Goal: Task Accomplishment & Management: Manage account settings

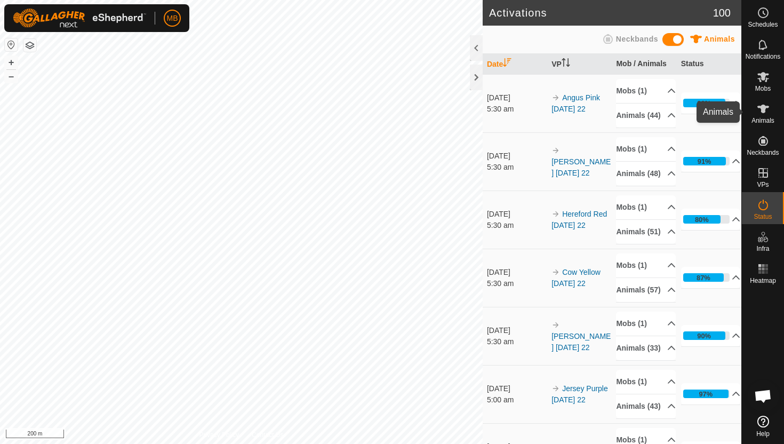
click at [764, 112] on icon at bounding box center [764, 109] width 12 height 9
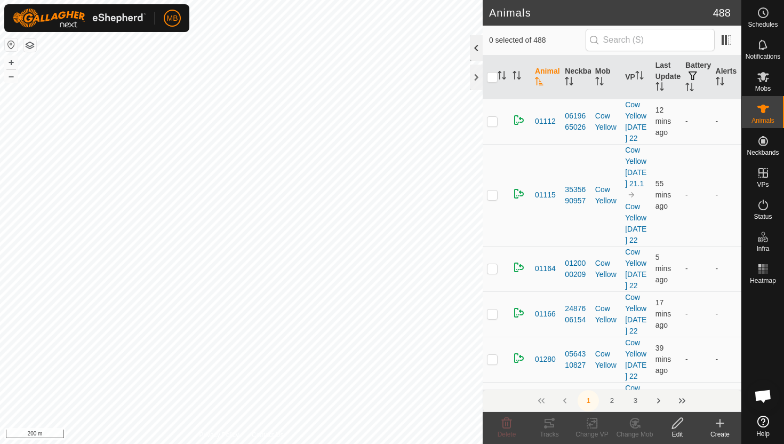
click at [476, 51] on div at bounding box center [476, 48] width 13 height 26
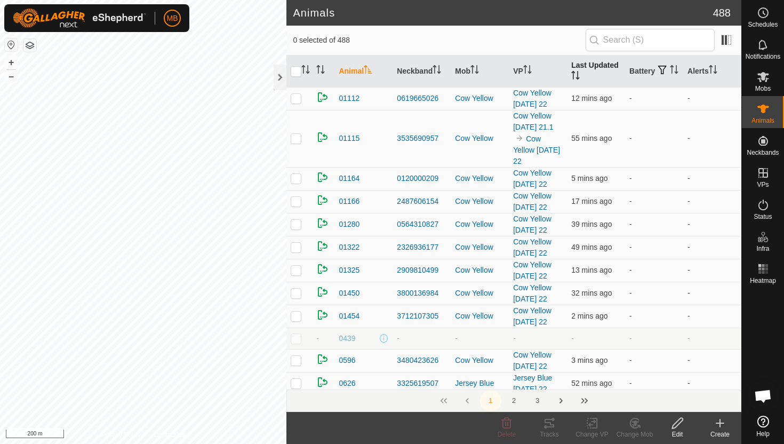
click at [575, 75] on icon "Activate to sort" at bounding box center [576, 75] width 9 height 9
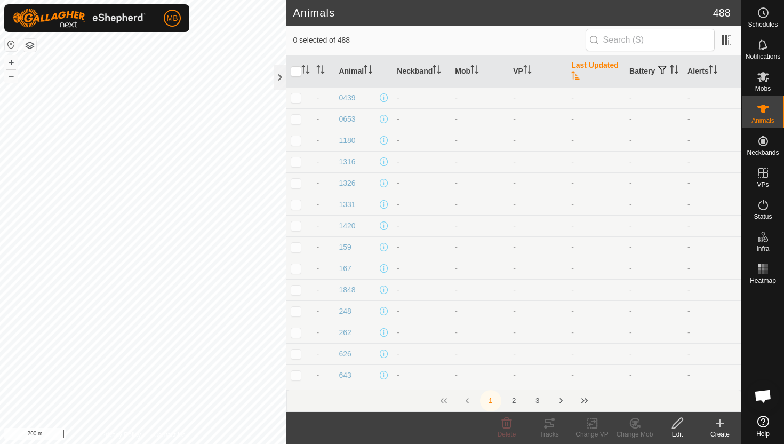
click at [575, 75] on icon "Activate to sort" at bounding box center [576, 75] width 9 height 9
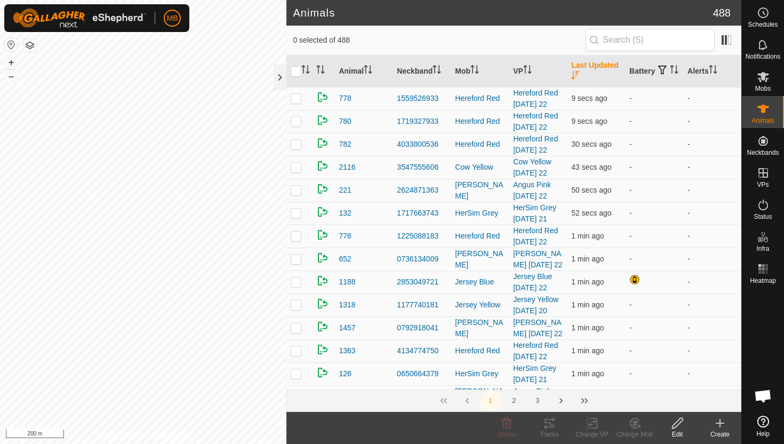
click at [575, 75] on icon "Activate to sort" at bounding box center [576, 75] width 9 height 9
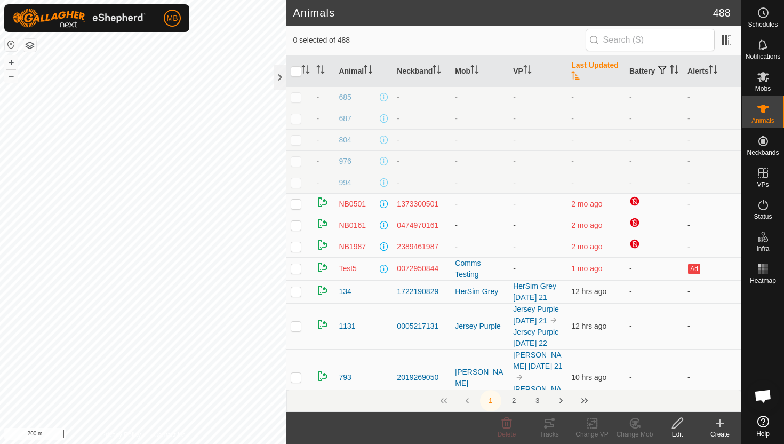
scroll to position [364, 0]
click at [641, 39] on input "text" at bounding box center [650, 40] width 129 height 22
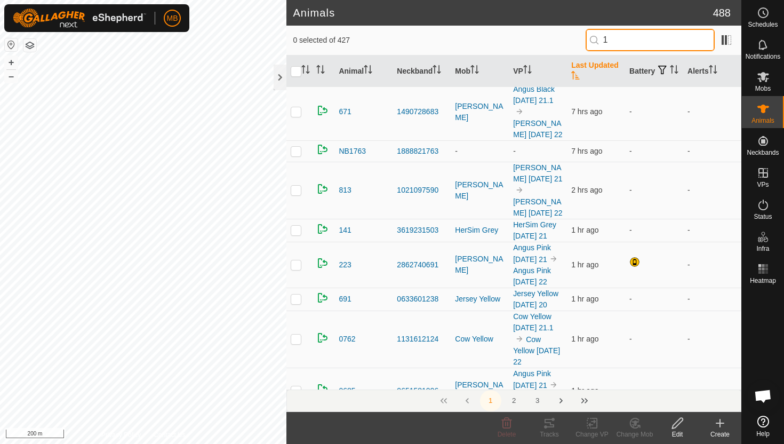
scroll to position [0, 0]
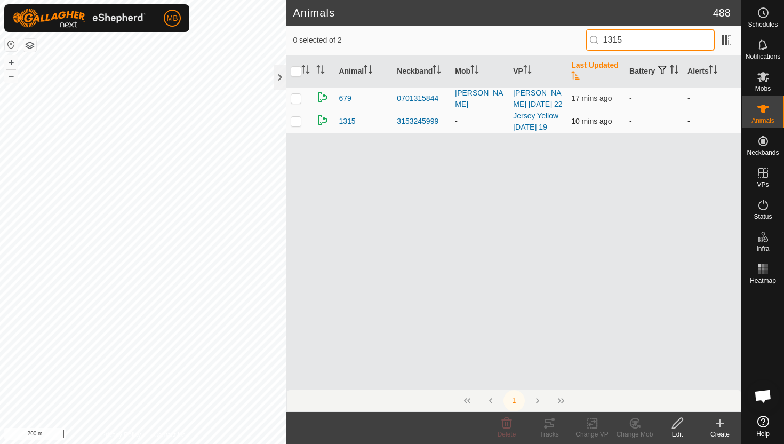
type input "1315"
click at [296, 124] on p-checkbox at bounding box center [296, 121] width 11 height 9
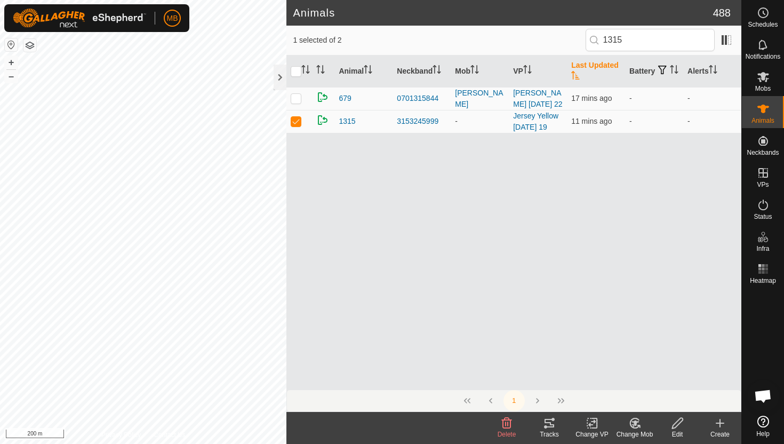
click at [630, 421] on icon at bounding box center [634, 423] width 9 height 10
click at [663, 376] on link "Choose Mob..." at bounding box center [667, 377] width 106 height 21
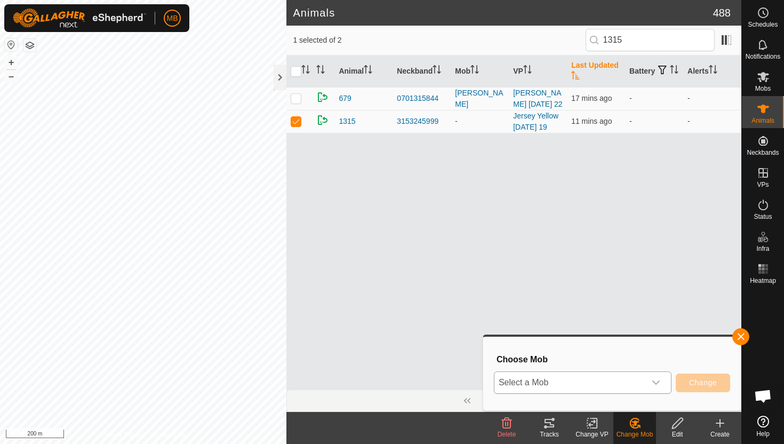
click at [657, 380] on icon "dropdown trigger" at bounding box center [656, 382] width 9 height 9
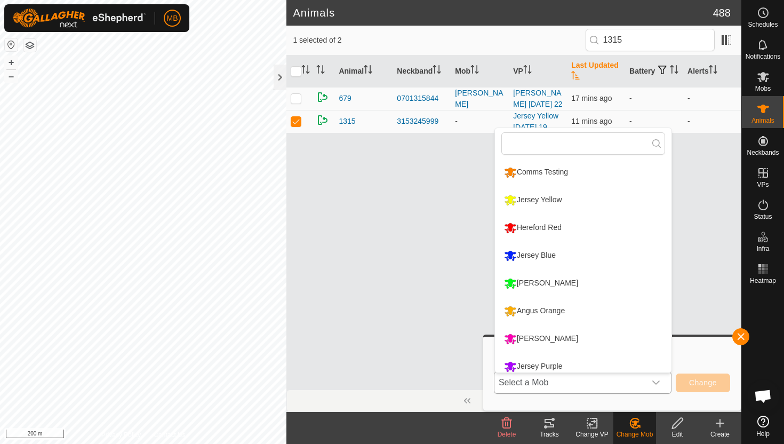
scroll to position [7, 0]
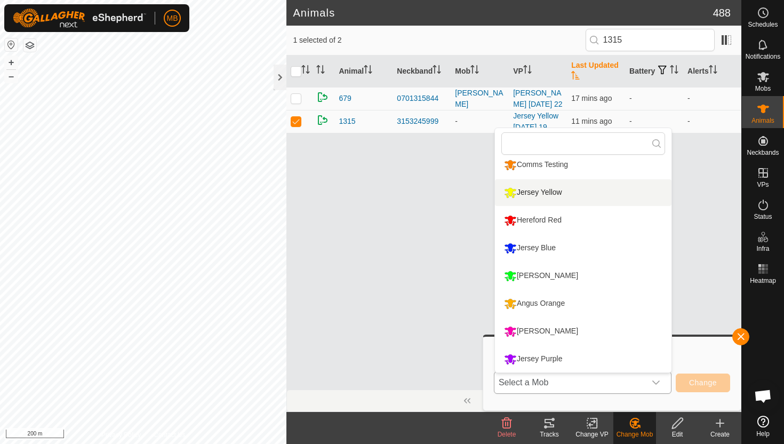
click at [569, 193] on li "Jersey Yellow" at bounding box center [583, 192] width 177 height 27
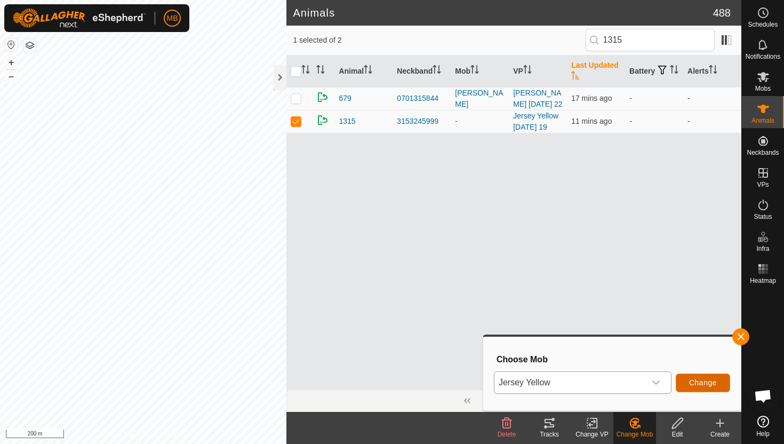
click at [704, 383] on span "Change" at bounding box center [703, 382] width 28 height 9
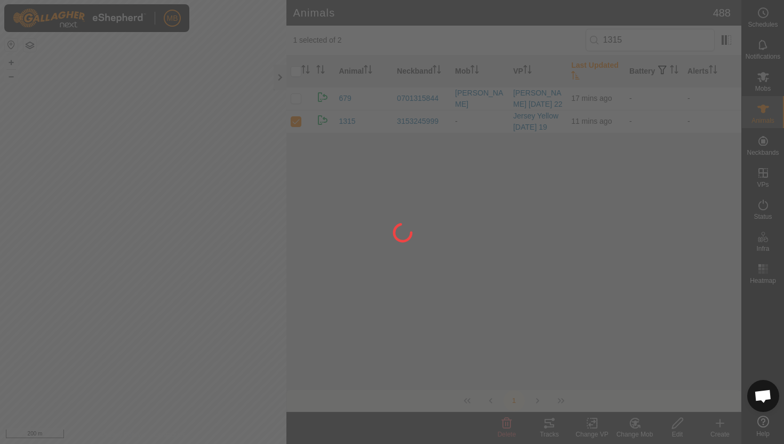
checkbox input "false"
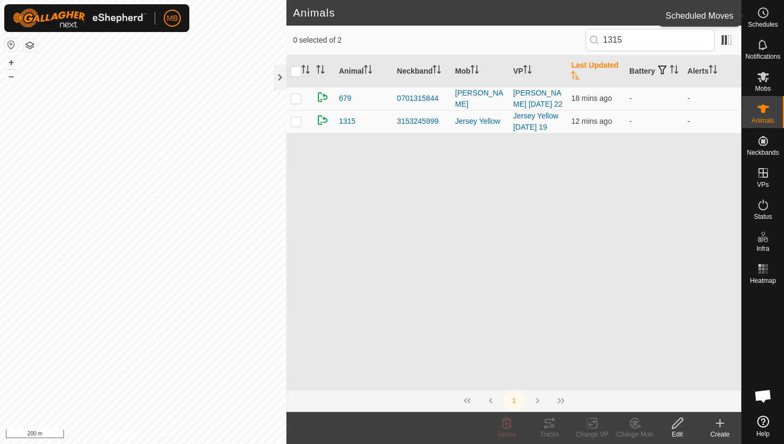
click at [766, 16] on circle at bounding box center [764, 13] width 10 height 10
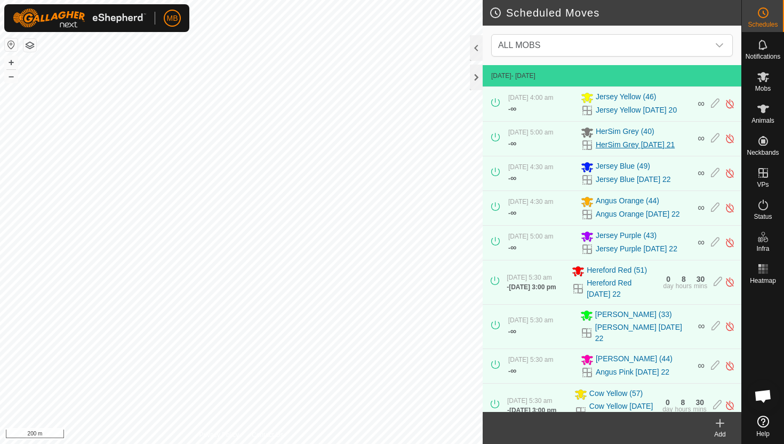
scroll to position [164, 0]
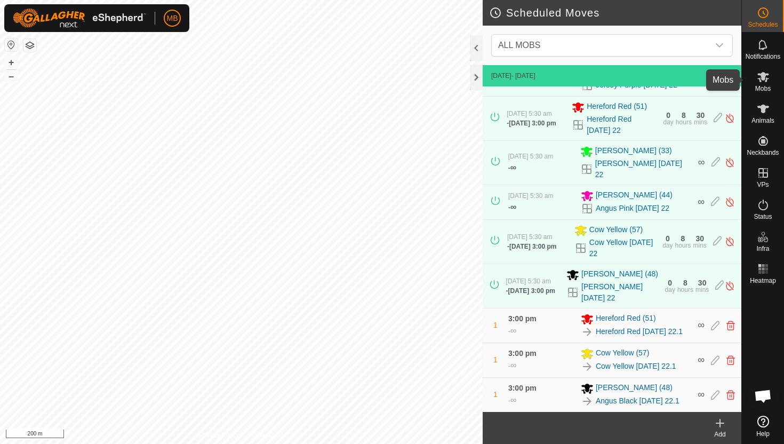
click at [763, 77] on icon at bounding box center [764, 77] width 12 height 10
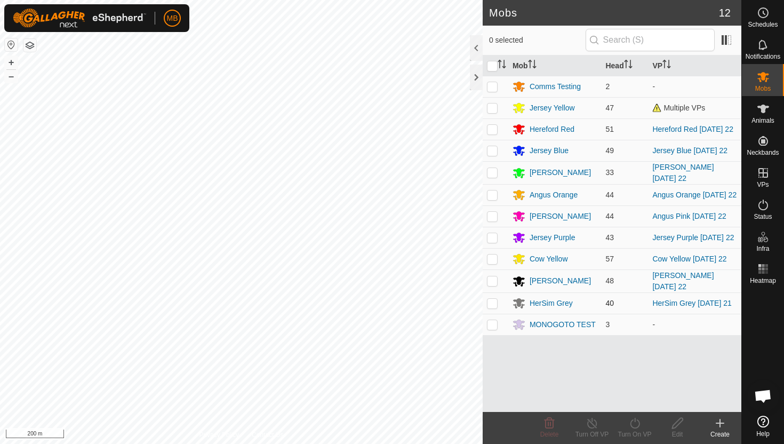
click at [493, 302] on p-checkbox at bounding box center [492, 303] width 11 height 9
checkbox input "true"
click at [634, 425] on icon at bounding box center [635, 423] width 13 height 13
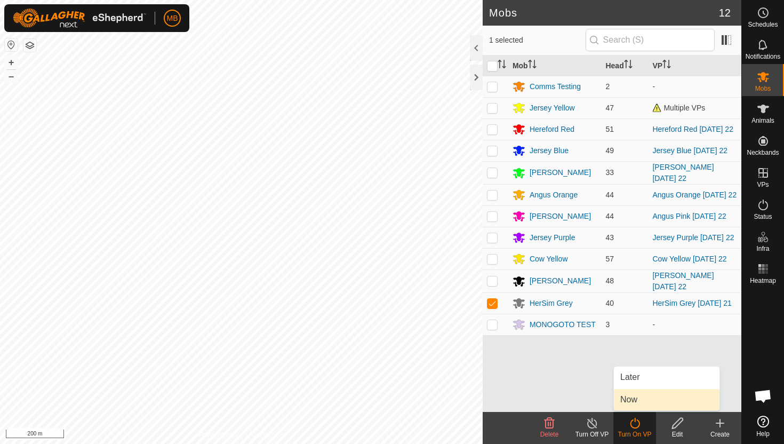
click at [637, 404] on link "Now" at bounding box center [667, 399] width 106 height 21
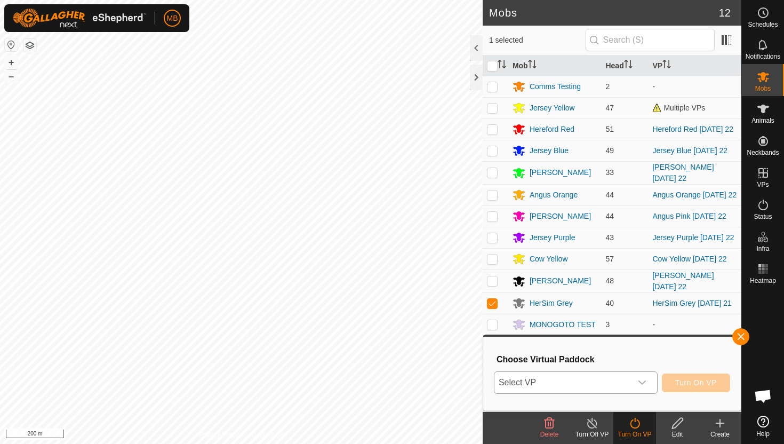
click at [641, 385] on icon "dropdown trigger" at bounding box center [642, 382] width 9 height 9
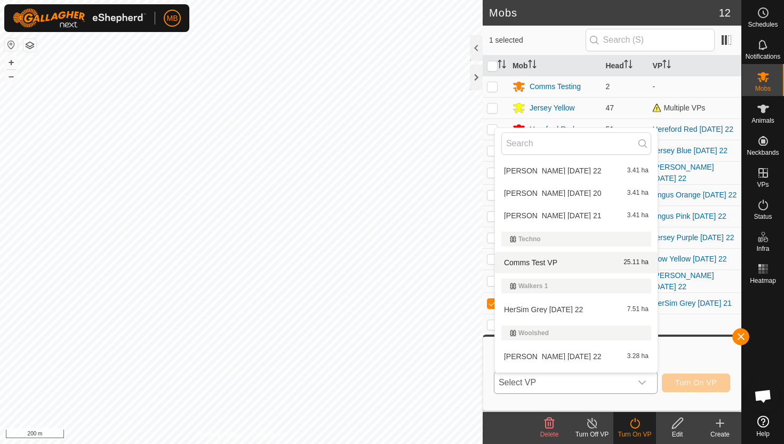
scroll to position [458, 0]
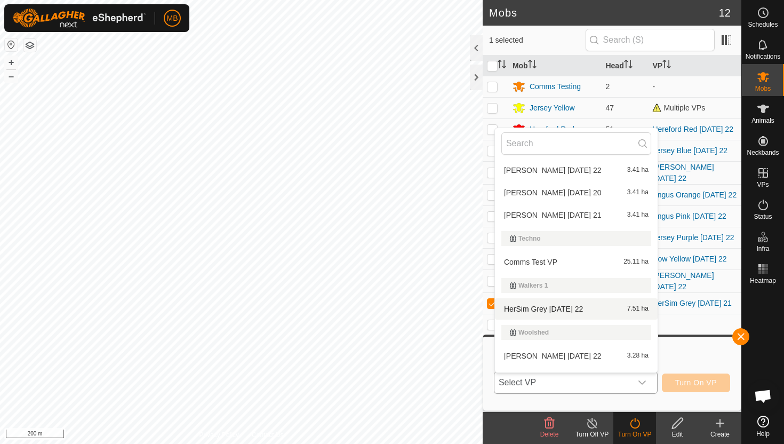
click at [589, 310] on li "HerSim Grey Monday 22 7.51 ha" at bounding box center [576, 308] width 163 height 21
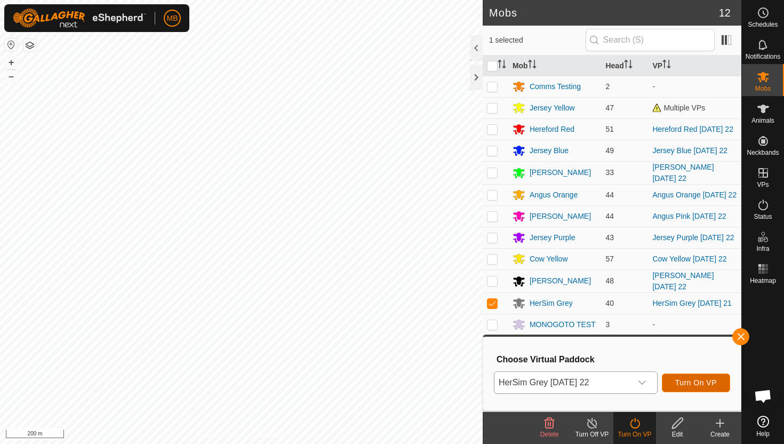
click at [707, 382] on span "Turn On VP" at bounding box center [697, 382] width 42 height 9
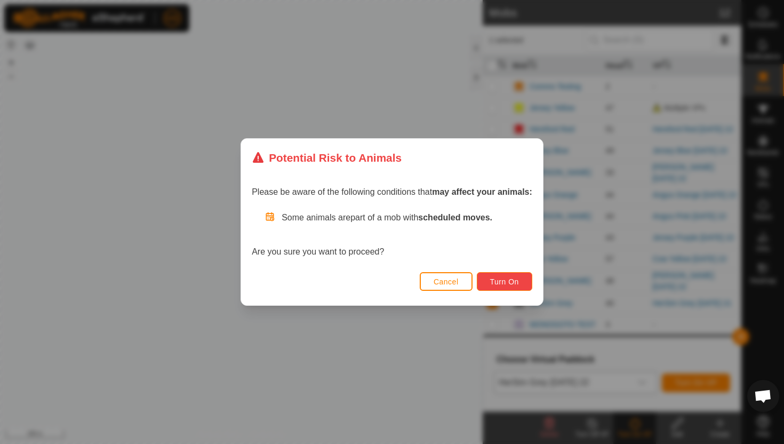
click at [506, 280] on span "Turn On" at bounding box center [504, 281] width 29 height 9
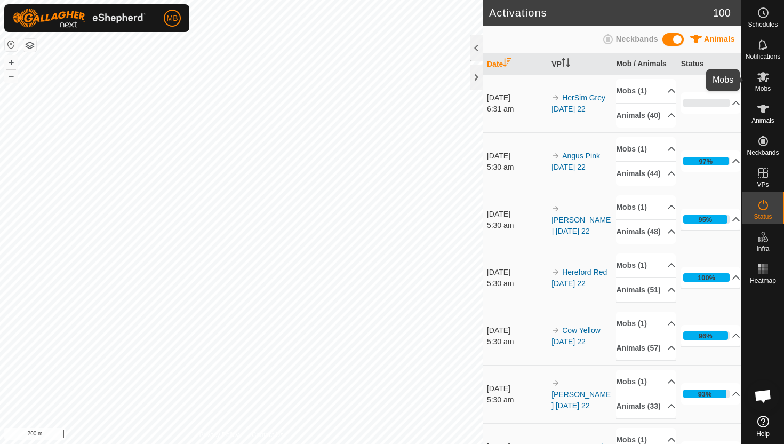
click at [766, 77] on icon at bounding box center [763, 76] width 13 height 13
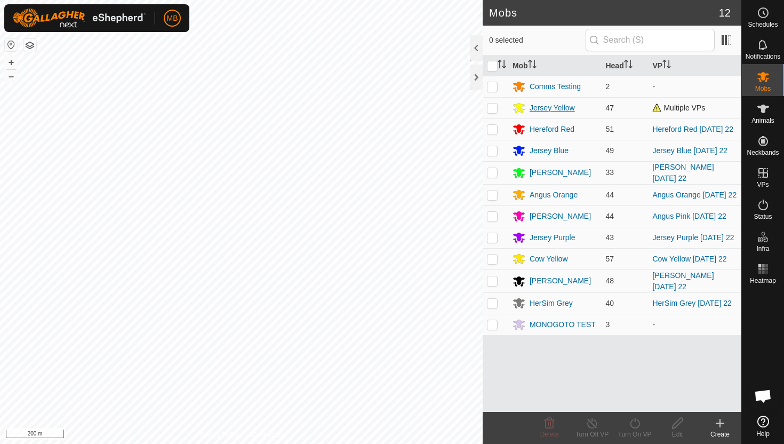
click at [565, 105] on div "Jersey Yellow" at bounding box center [552, 107] width 45 height 11
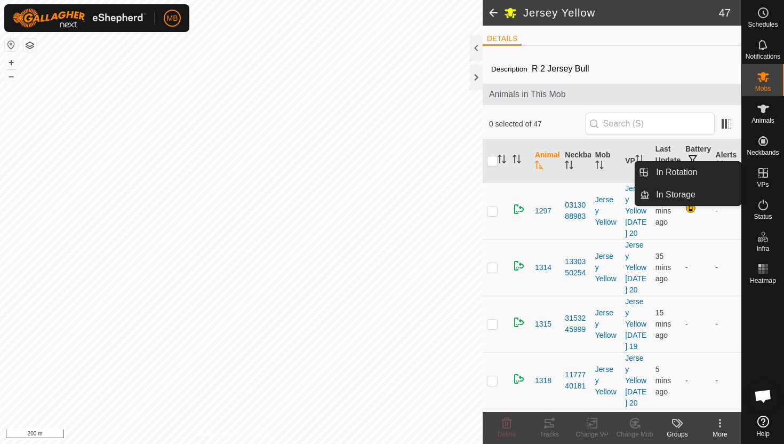
click at [764, 176] on icon at bounding box center [763, 172] width 13 height 13
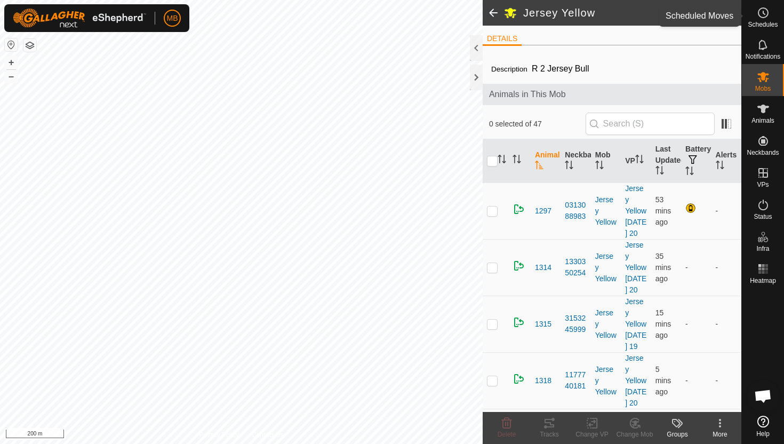
click at [764, 9] on icon at bounding box center [763, 12] width 13 height 13
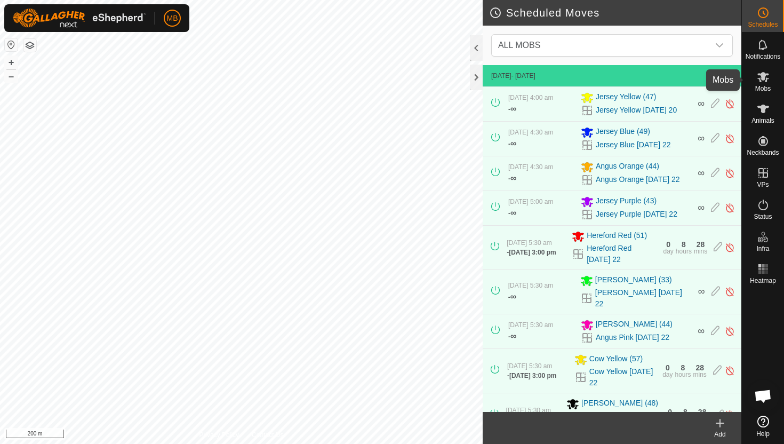
click at [764, 75] on icon at bounding box center [764, 77] width 12 height 10
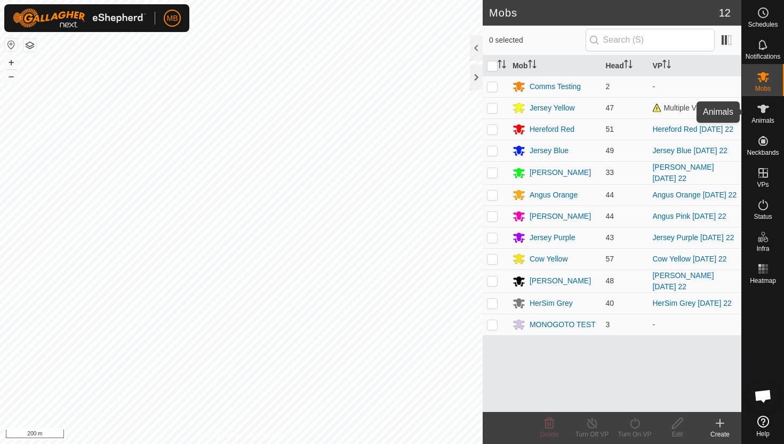
click at [765, 106] on icon at bounding box center [764, 109] width 12 height 9
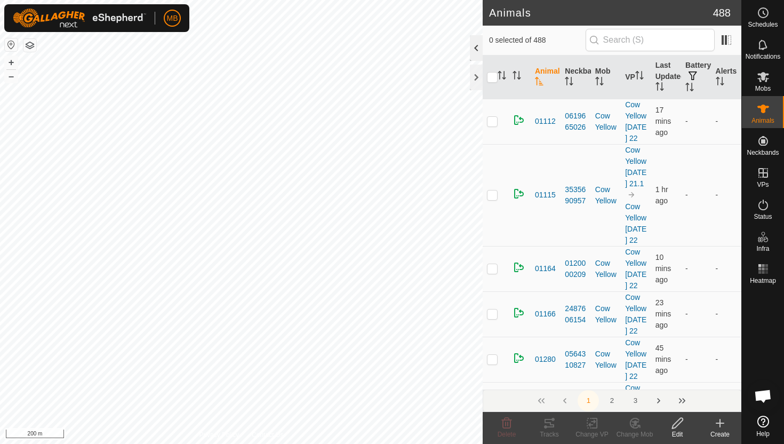
click at [478, 44] on div at bounding box center [476, 48] width 13 height 26
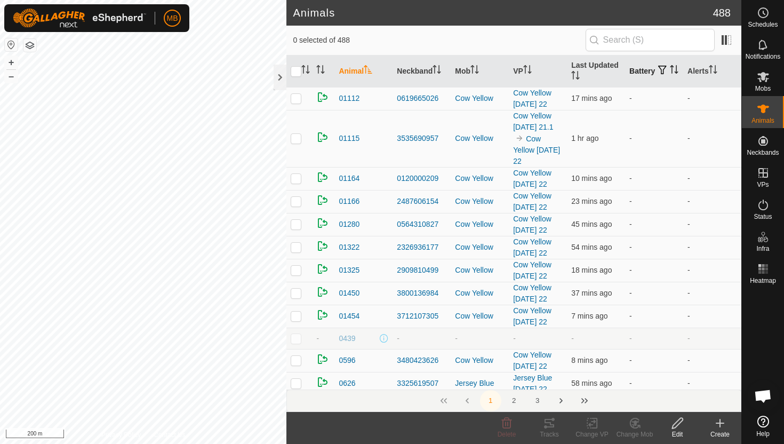
click at [670, 74] on icon "Activate to sort" at bounding box center [674, 69] width 9 height 9
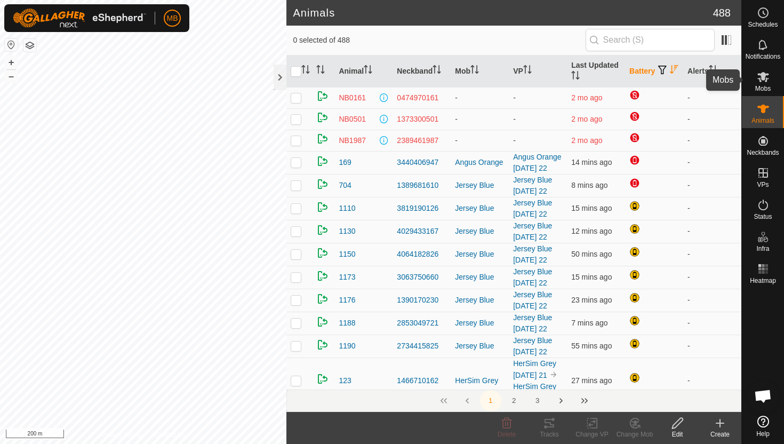
click at [763, 76] on icon at bounding box center [764, 77] width 12 height 10
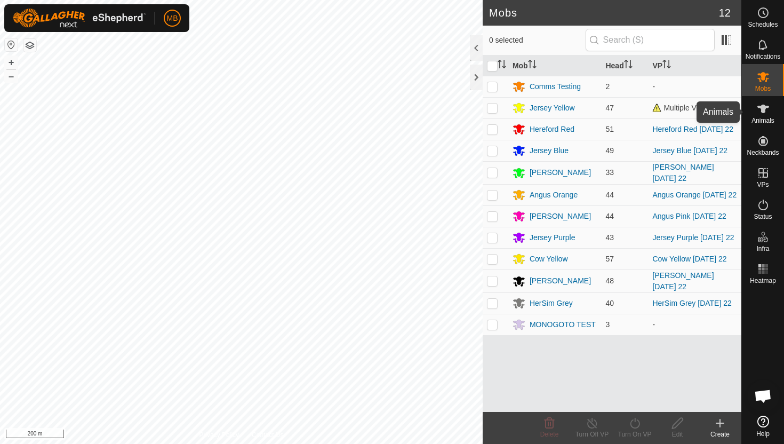
click at [763, 111] on icon at bounding box center [764, 109] width 12 height 9
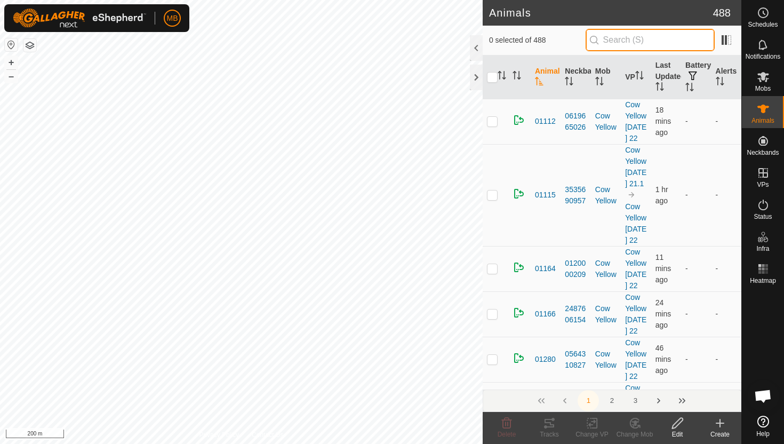
click at [685, 43] on input "text" at bounding box center [650, 40] width 129 height 22
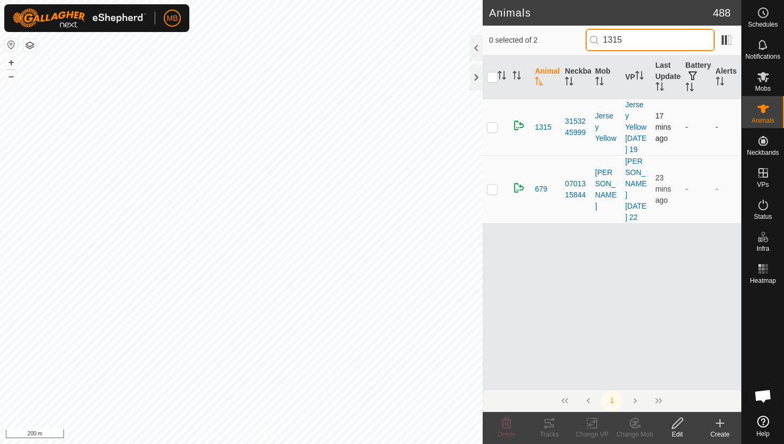
type input "1315"
click at [495, 130] on p-checkbox at bounding box center [492, 127] width 11 height 9
checkbox input "true"
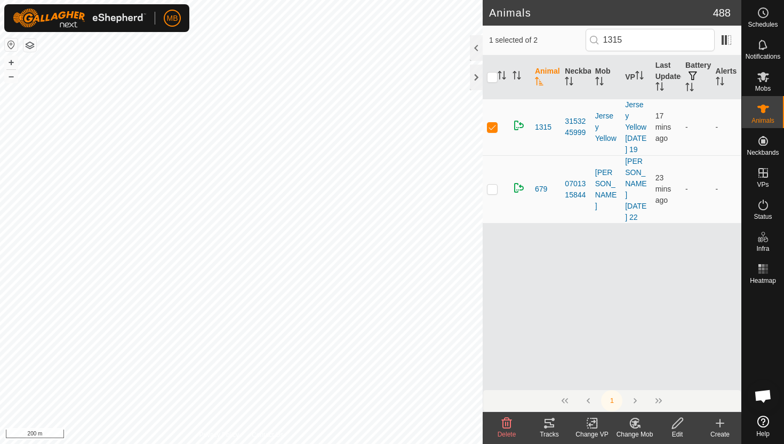
click at [592, 423] on icon at bounding box center [592, 423] width 13 height 13
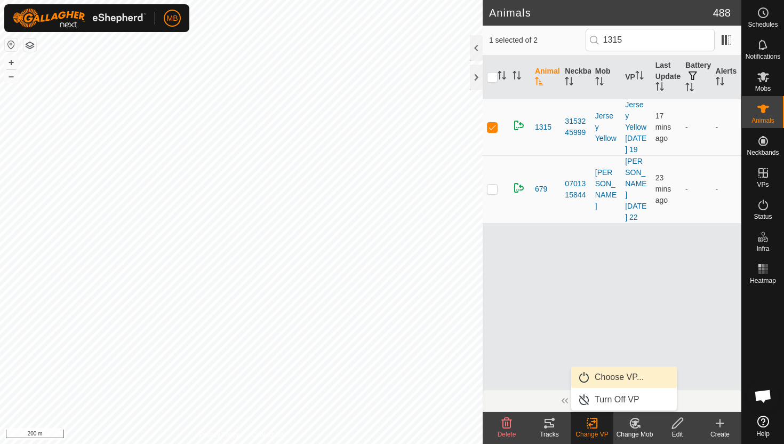
click at [619, 381] on link "Choose VP..." at bounding box center [625, 377] width 106 height 21
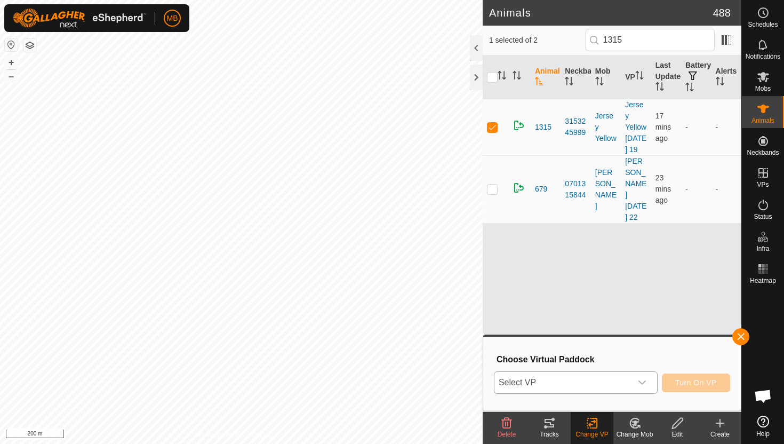
click at [642, 380] on icon "dropdown trigger" at bounding box center [642, 382] width 9 height 9
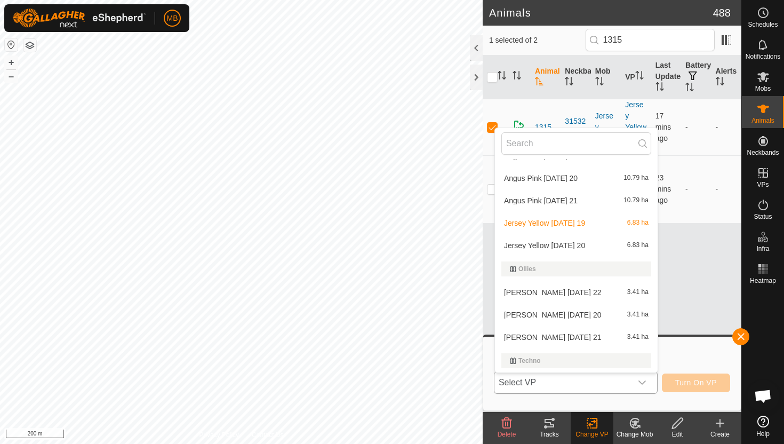
scroll to position [338, 0]
click at [586, 245] on li "Jersey Yellow Saturday 20 6.83 ha" at bounding box center [576, 243] width 163 height 21
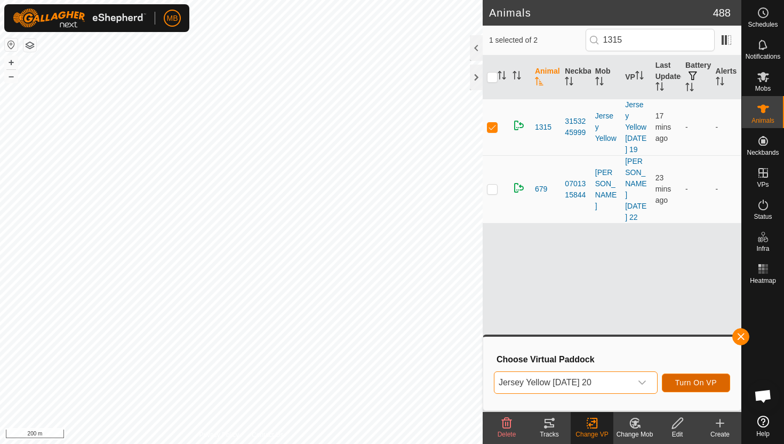
click at [692, 384] on span "Turn On VP" at bounding box center [697, 382] width 42 height 9
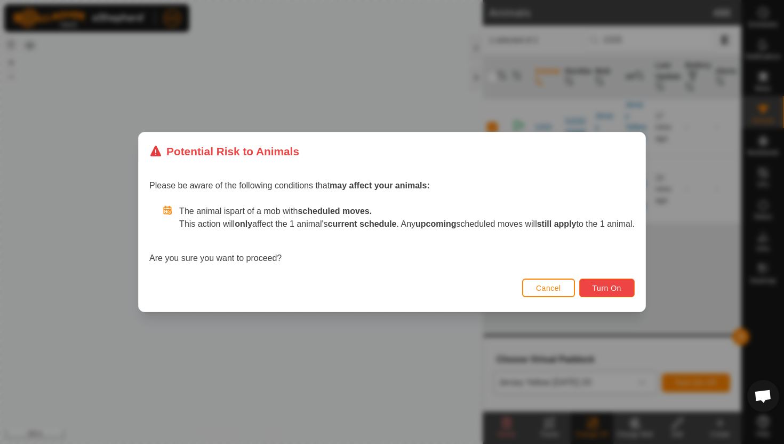
click at [616, 288] on span "Turn On" at bounding box center [607, 288] width 29 height 9
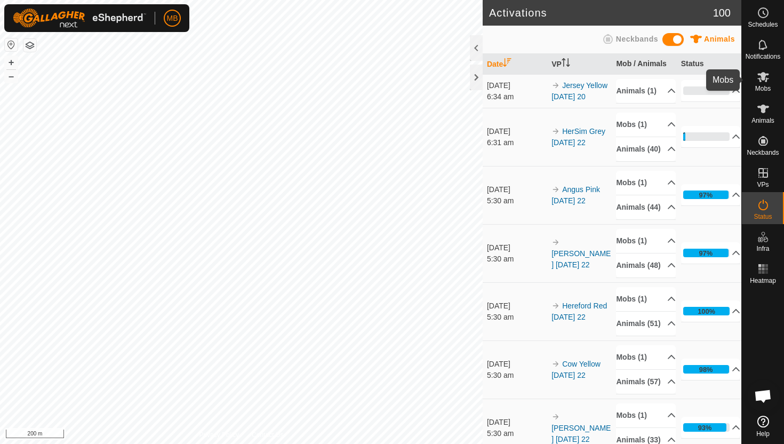
click at [765, 80] on icon at bounding box center [763, 76] width 13 height 13
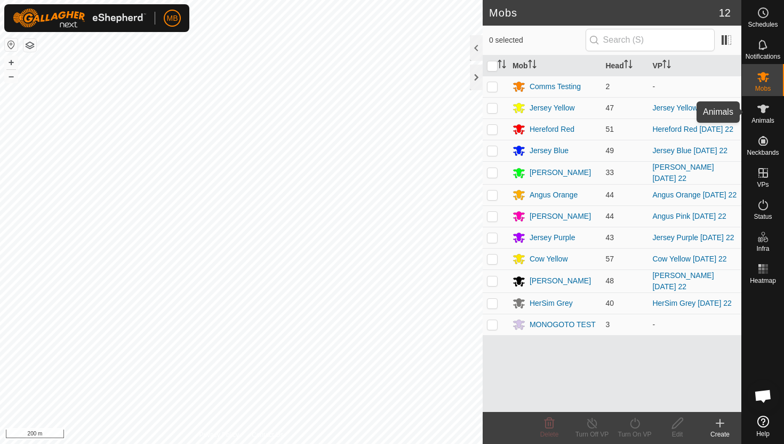
click at [763, 108] on icon at bounding box center [764, 109] width 12 height 9
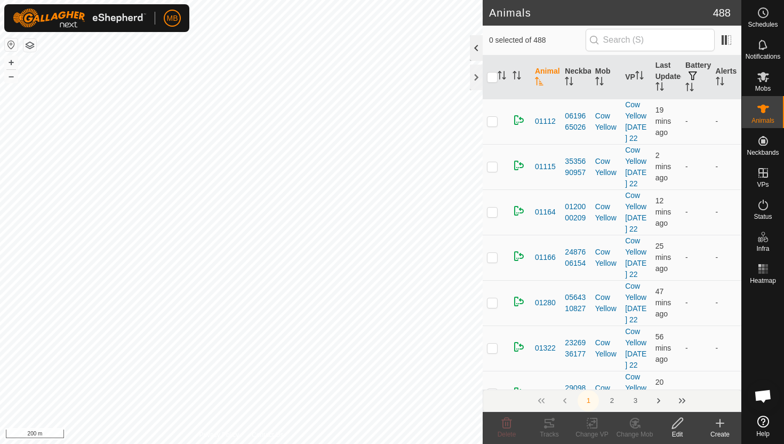
click at [478, 49] on div at bounding box center [476, 48] width 13 height 26
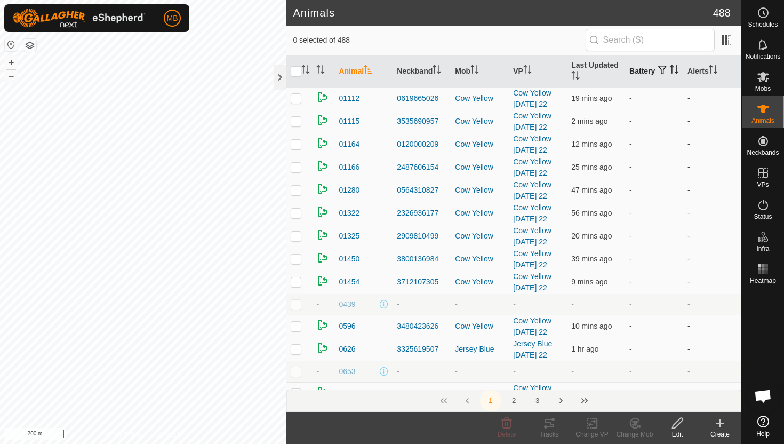
click at [670, 74] on icon "Activate to sort" at bounding box center [674, 69] width 9 height 9
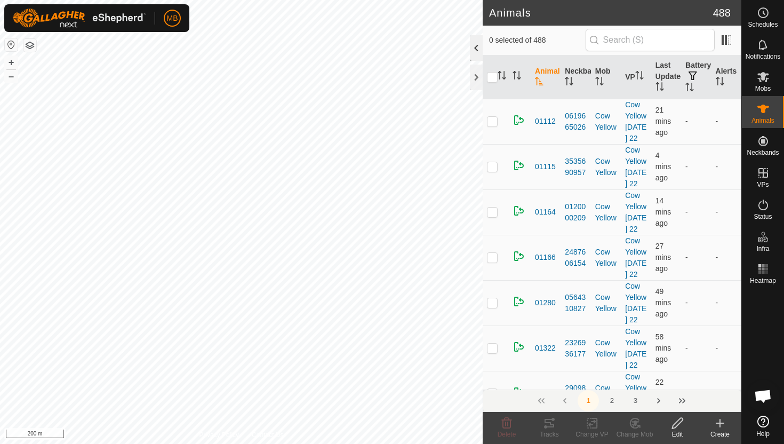
click at [480, 46] on div at bounding box center [476, 48] width 13 height 26
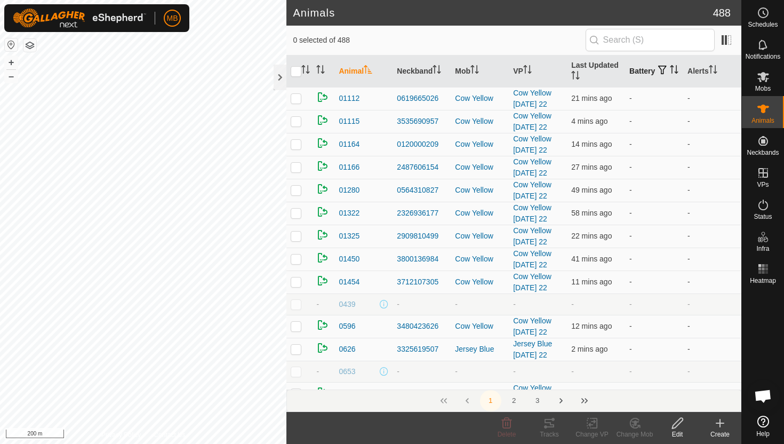
click at [631, 70] on th "Battery" at bounding box center [654, 71] width 58 height 32
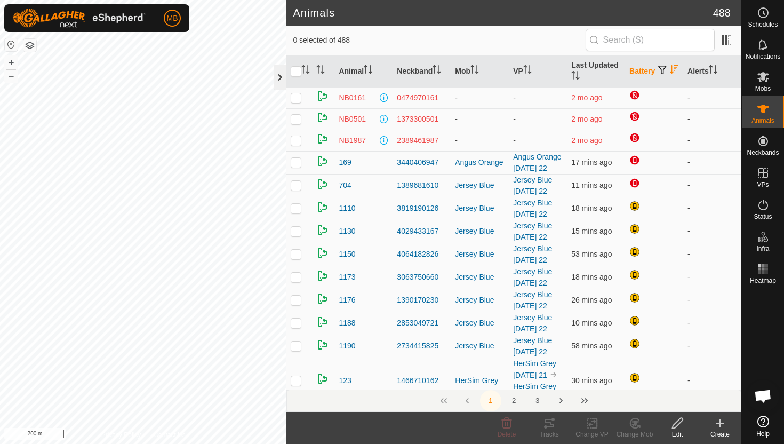
click at [279, 84] on div at bounding box center [280, 78] width 13 height 26
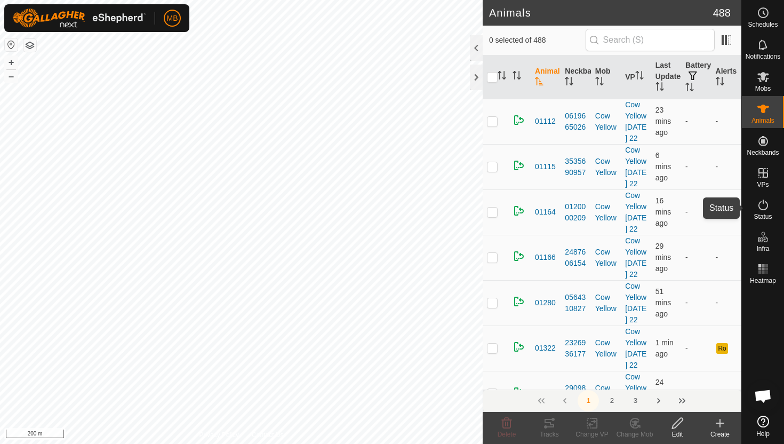
click at [763, 205] on icon at bounding box center [763, 205] width 13 height 13
